Goal: Use online tool/utility

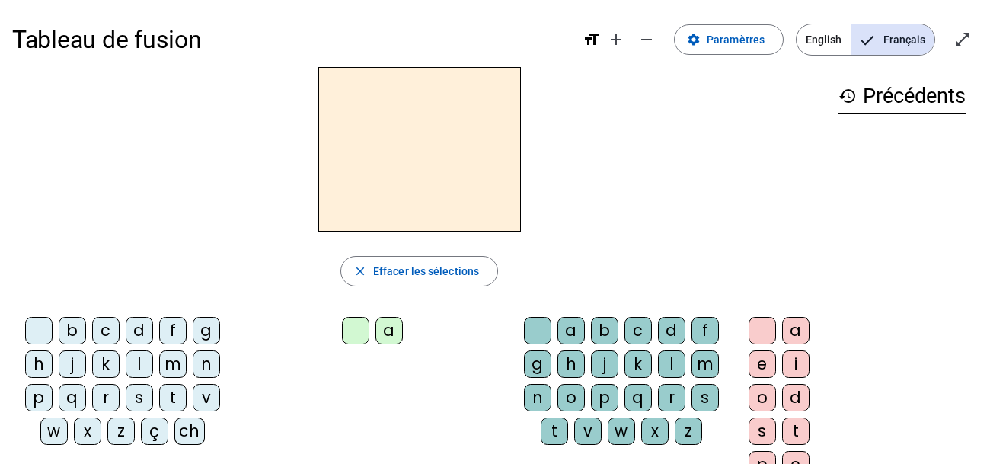
click at [184, 433] on div "ch" at bounding box center [189, 430] width 30 height 27
click at [381, 334] on div "a" at bounding box center [388, 330] width 27 height 27
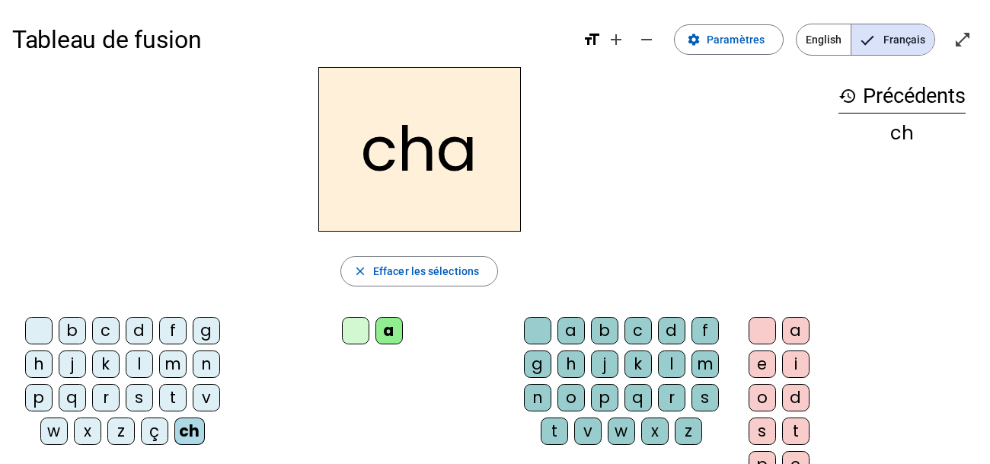
click at [554, 426] on div "t" at bounding box center [553, 430] width 27 height 27
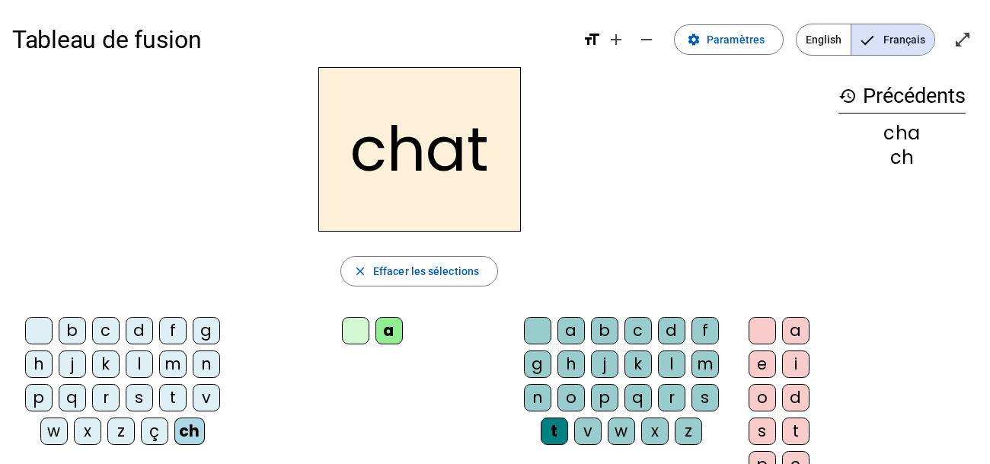
click at [175, 361] on div "m" at bounding box center [172, 363] width 27 height 27
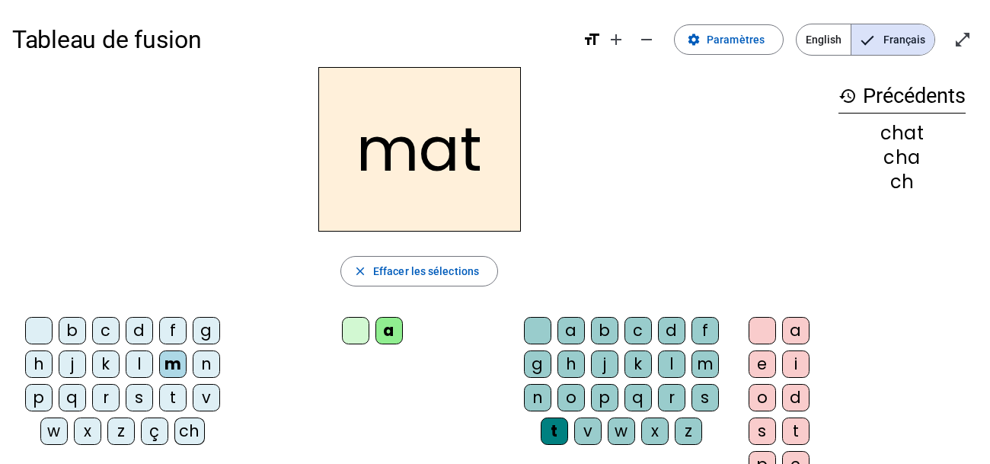
click at [549, 423] on div "t" at bounding box center [553, 430] width 27 height 27
click at [550, 432] on div "t" at bounding box center [553, 430] width 27 height 27
click at [634, 330] on div "c" at bounding box center [637, 330] width 27 height 27
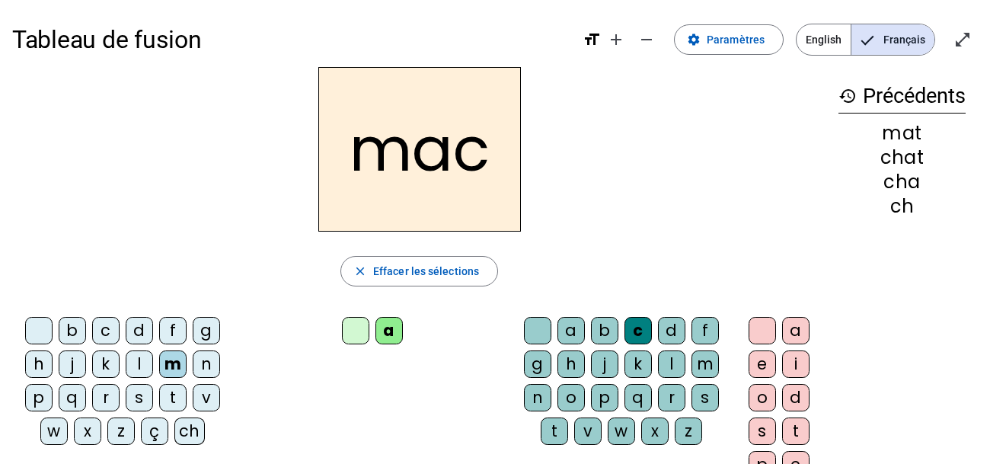
click at [671, 362] on div "l" at bounding box center [671, 363] width 27 height 27
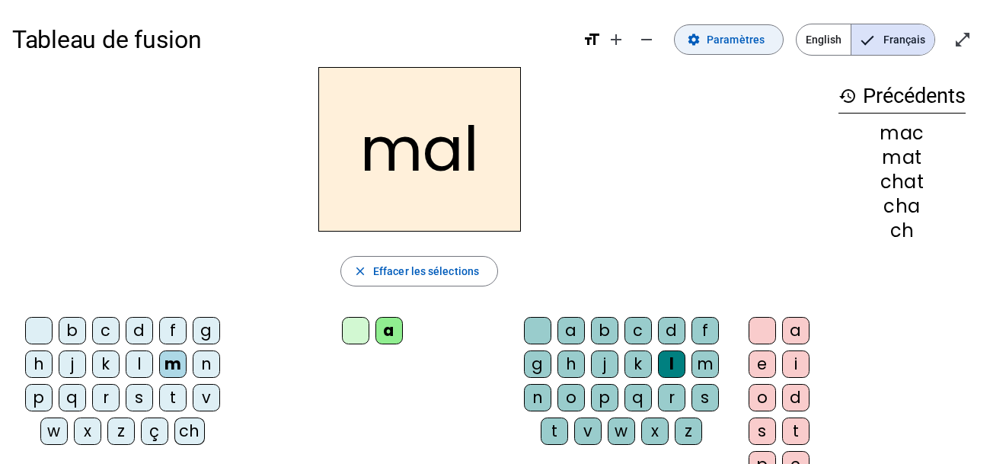
click at [749, 42] on span "Paramètres" at bounding box center [735, 39] width 58 height 18
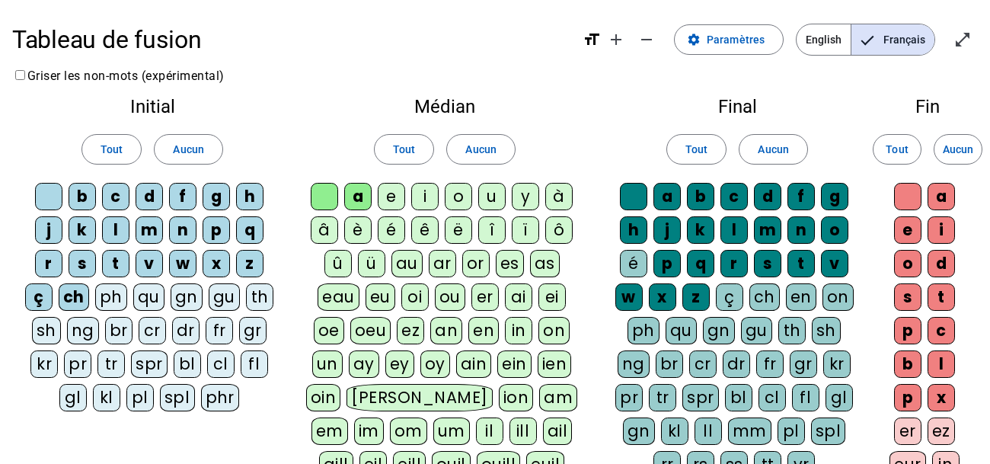
click at [396, 191] on div "e" at bounding box center [391, 196] width 27 height 27
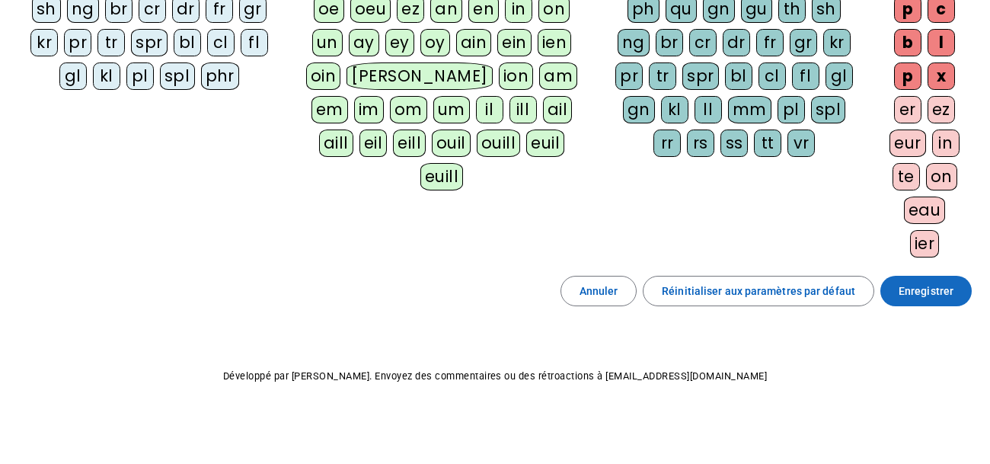
click at [929, 285] on span "Enregistrer" at bounding box center [925, 291] width 55 height 18
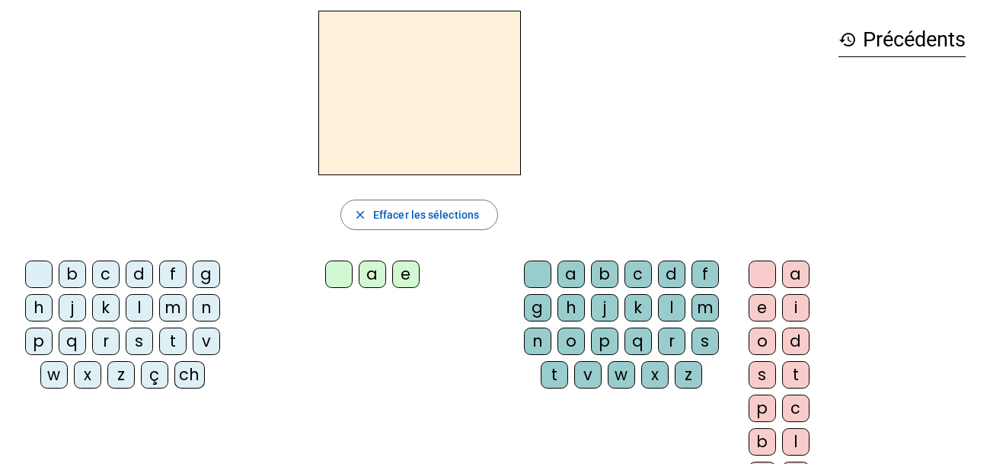
scroll to position [57, 0]
